Goal: Check status: Check status

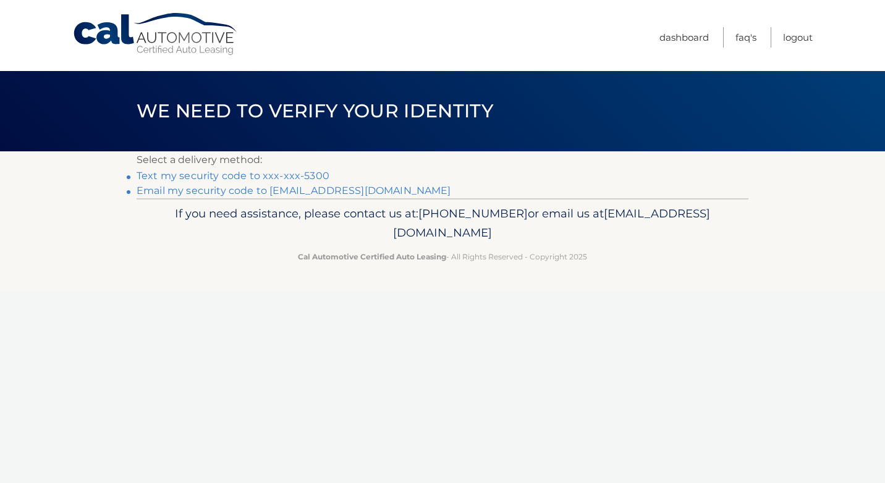
click at [273, 171] on link "Text my security code to xxx-xxx-5300" at bounding box center [233, 176] width 193 height 12
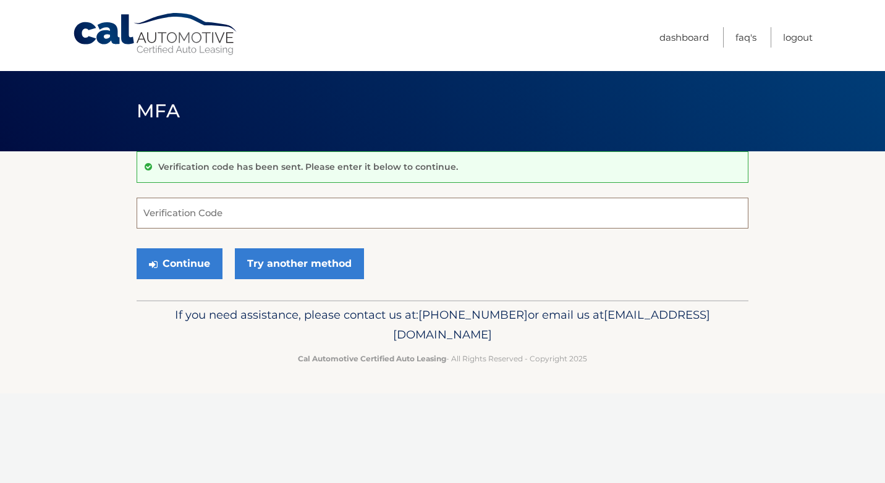
click at [270, 213] on input "Verification Code" at bounding box center [443, 213] width 612 height 31
type input "682728"
click at [202, 264] on button "Continue" at bounding box center [180, 264] width 86 height 31
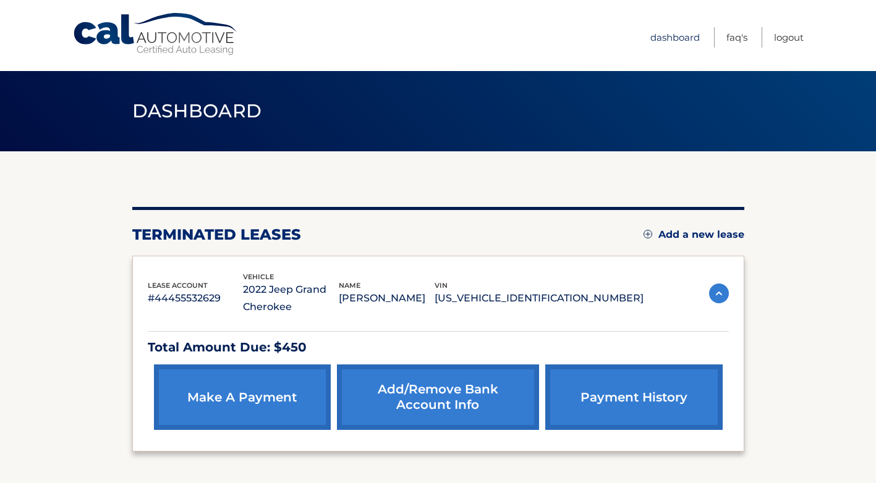
click at [676, 36] on link "Dashboard" at bounding box center [674, 37] width 49 height 20
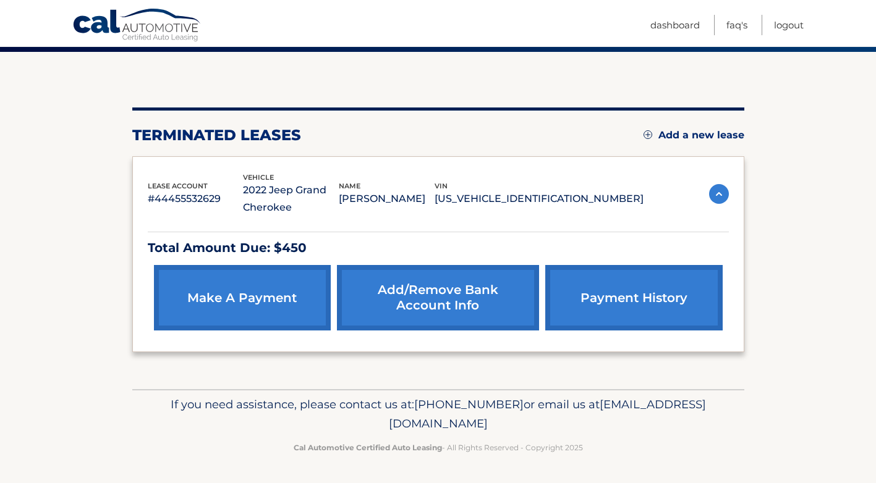
click at [232, 297] on link "make a payment" at bounding box center [242, 298] width 177 height 66
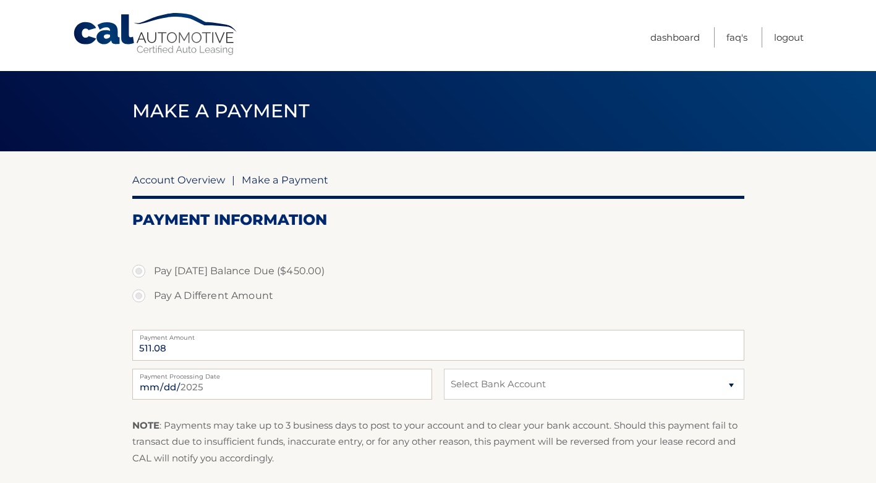
click at [172, 181] on link "Account Overview" at bounding box center [178, 180] width 93 height 12
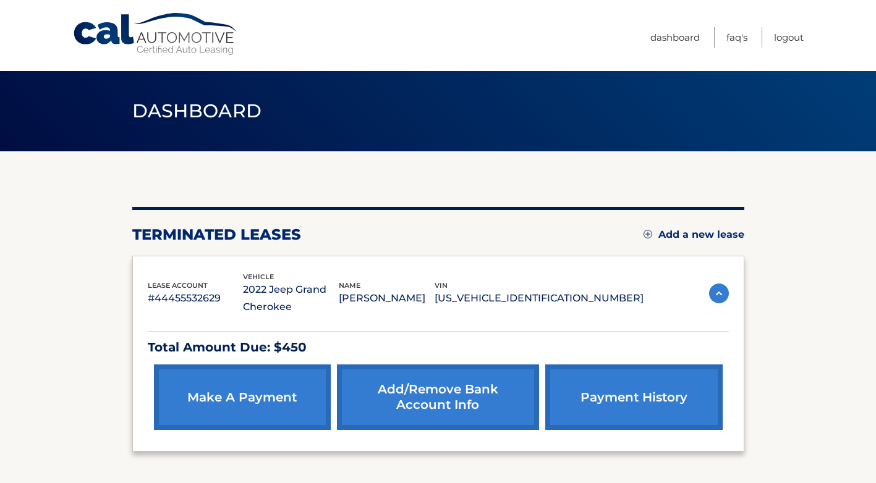
click at [609, 398] on link "payment history" at bounding box center [633, 398] width 177 height 66
